Goal: Transaction & Acquisition: Purchase product/service

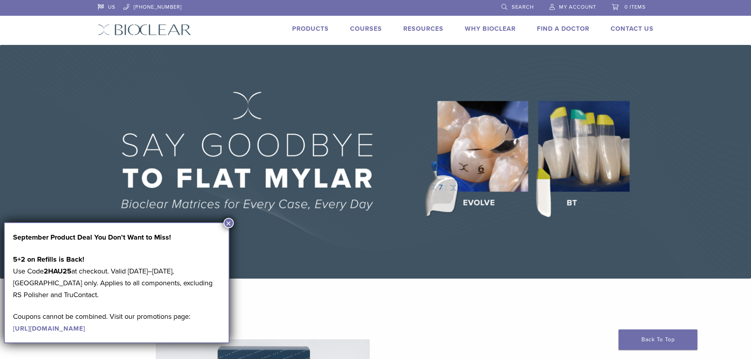
click at [228, 221] on button "×" at bounding box center [229, 223] width 10 height 10
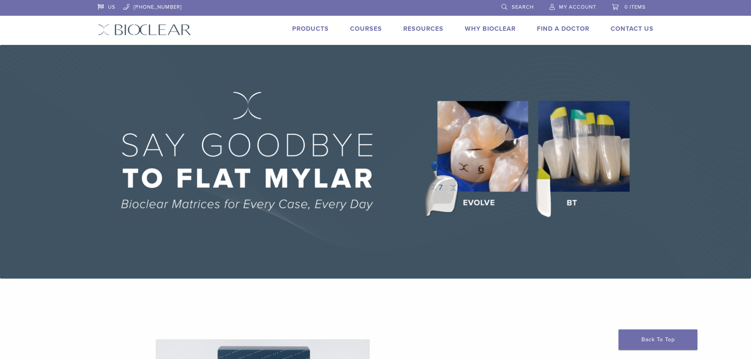
click at [302, 30] on link "Products" at bounding box center [310, 29] width 37 height 8
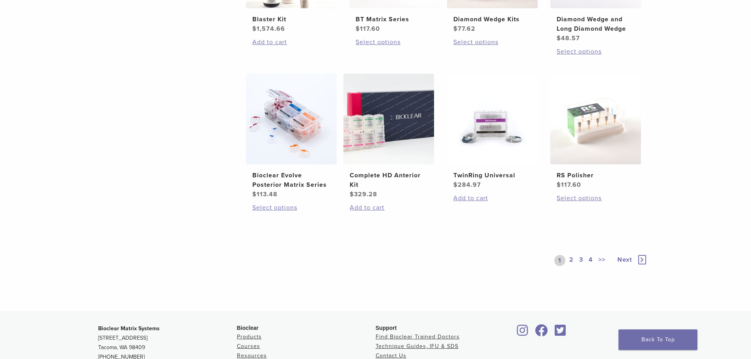
scroll to position [591, 0]
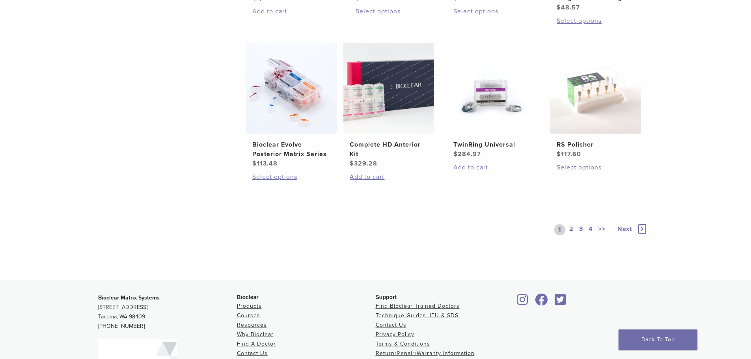
click at [622, 229] on span "Next" at bounding box center [624, 229] width 15 height 8
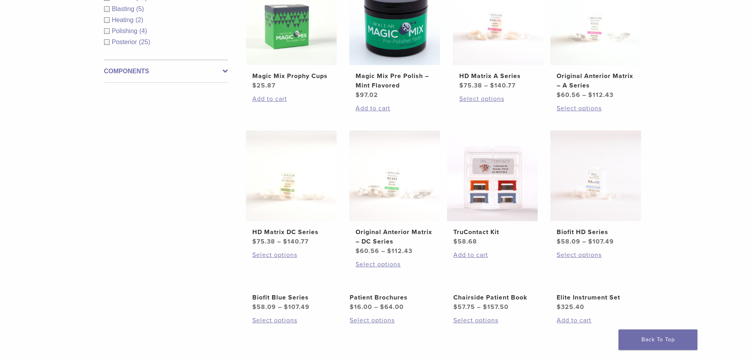
scroll to position [355, 0]
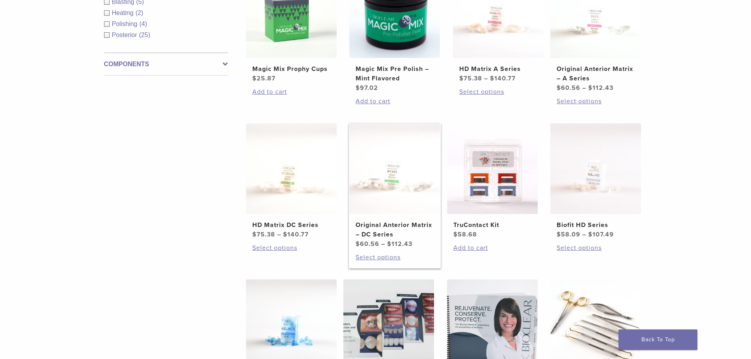
click at [390, 183] on img at bounding box center [394, 168] width 91 height 91
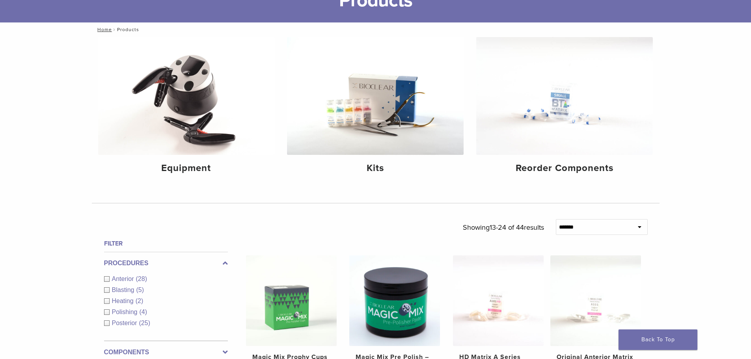
scroll to position [61, 0]
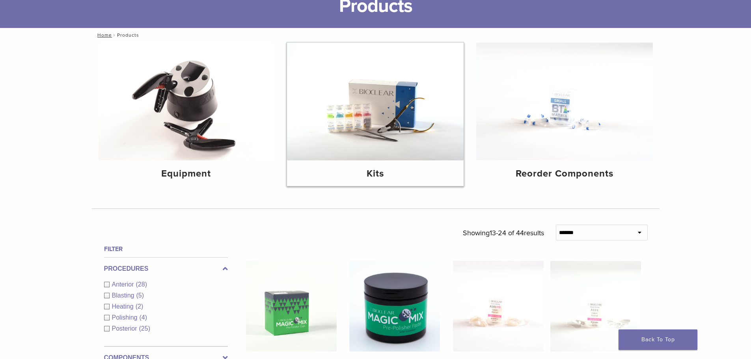
click at [352, 147] on img at bounding box center [375, 102] width 177 height 118
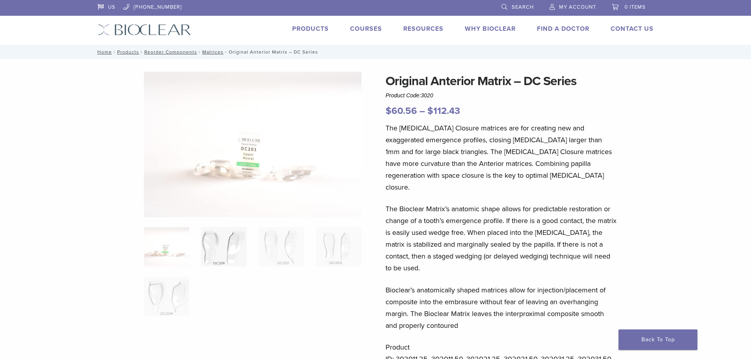
click at [236, 256] on img at bounding box center [223, 246] width 45 height 39
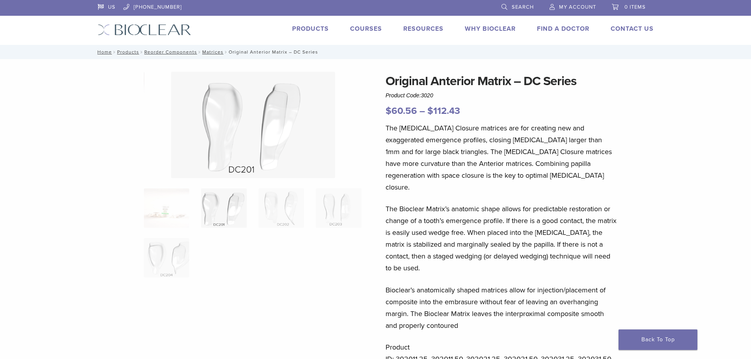
click at [236, 256] on ol at bounding box center [252, 237] width 229 height 99
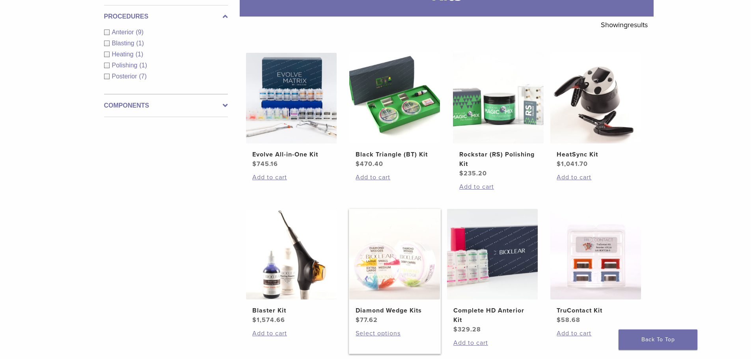
scroll to position [118, 0]
